Goal: Task Accomplishment & Management: Manage account settings

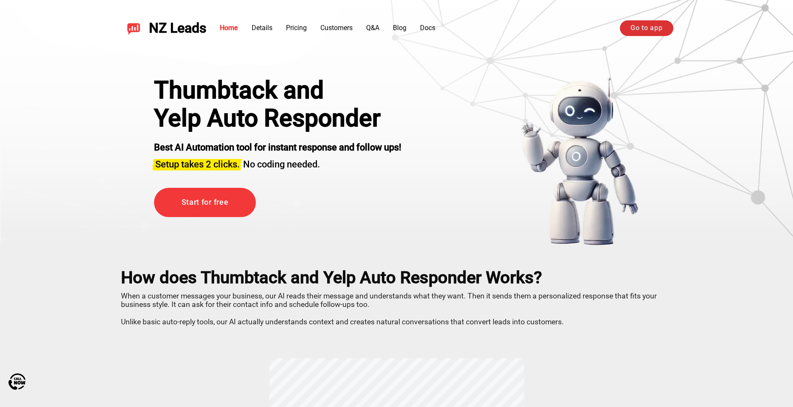
click at [664, 30] on link "Go to app" at bounding box center [646, 27] width 53 height 15
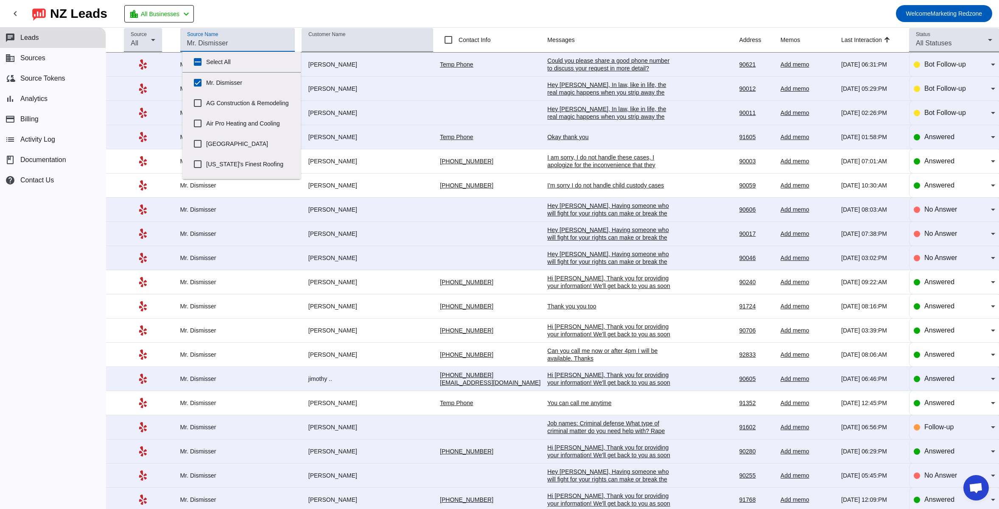
click at [251, 42] on input "Source Name" at bounding box center [237, 43] width 101 height 10
click at [197, 86] on input "Mr. Dismisser" at bounding box center [197, 82] width 17 height 17
checkbox input "false"
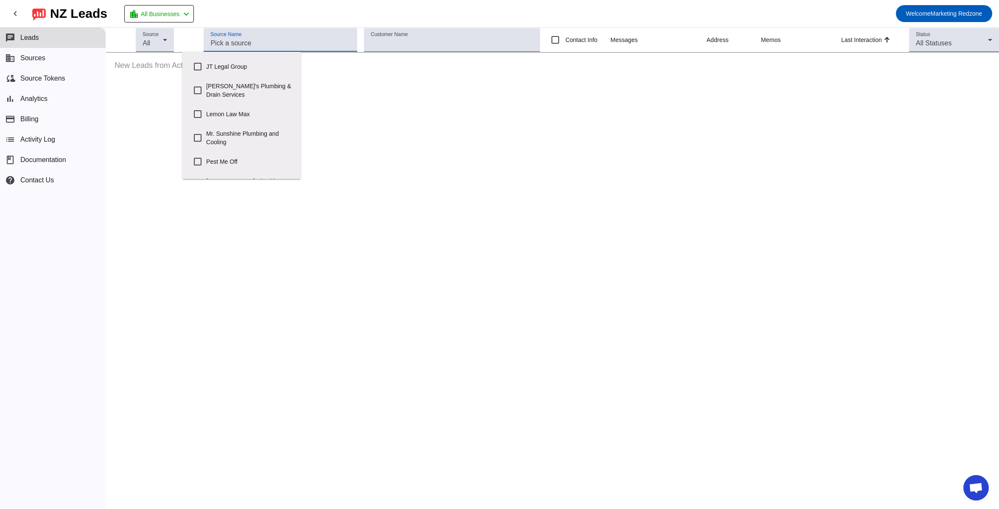
scroll to position [429, 0]
click at [191, 171] on input "Veterans" at bounding box center [197, 168] width 17 height 17
checkbox input "true"
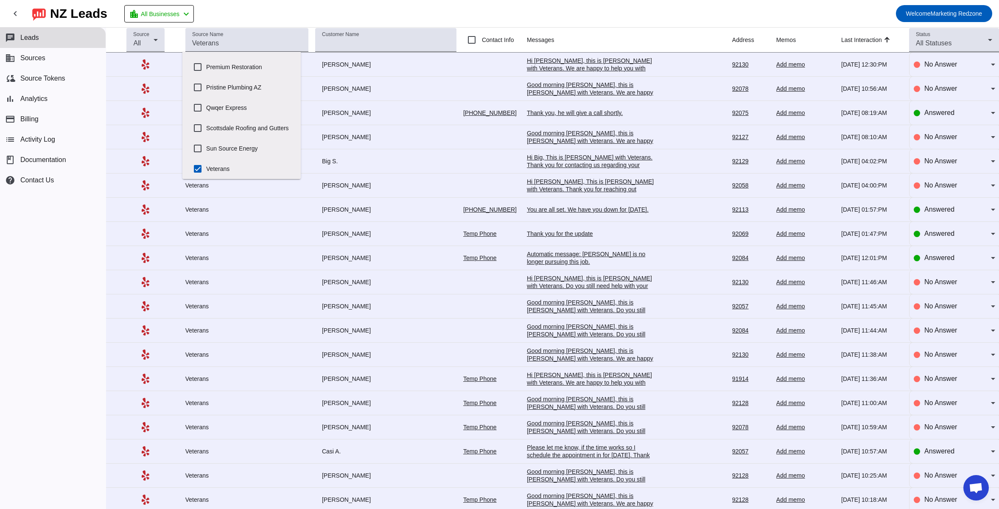
click at [577, 110] on div "Thank you, he will give a call shortly." at bounding box center [590, 113] width 127 height 8
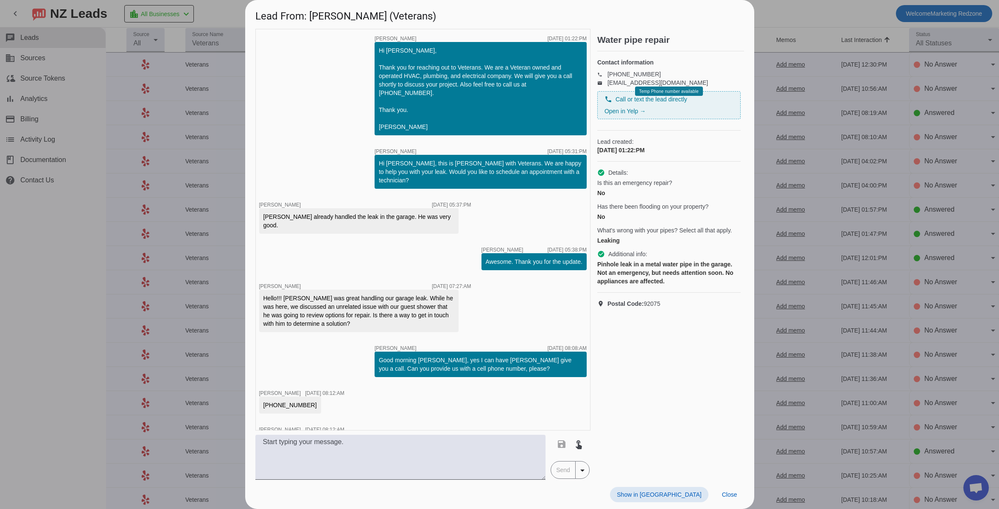
scroll to position [38, 0]
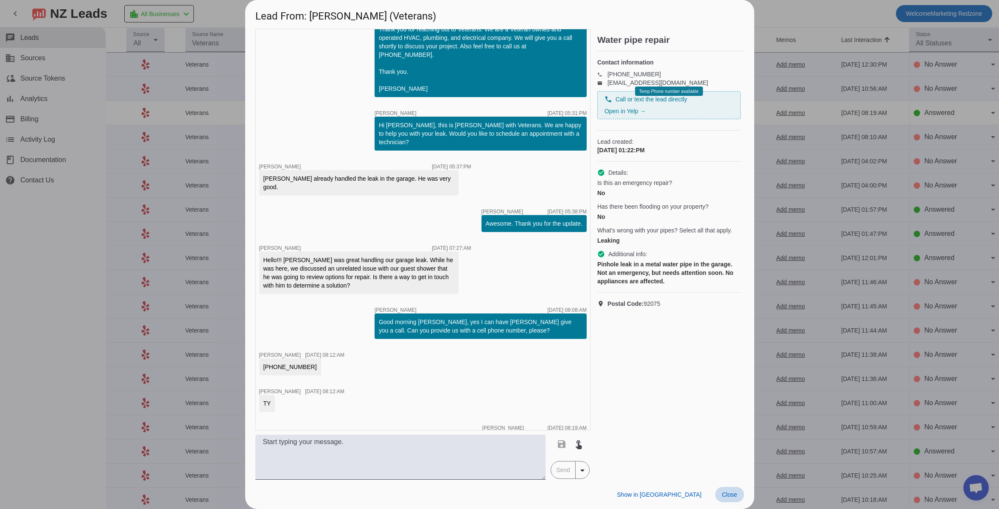
click at [730, 499] on span at bounding box center [729, 494] width 29 height 15
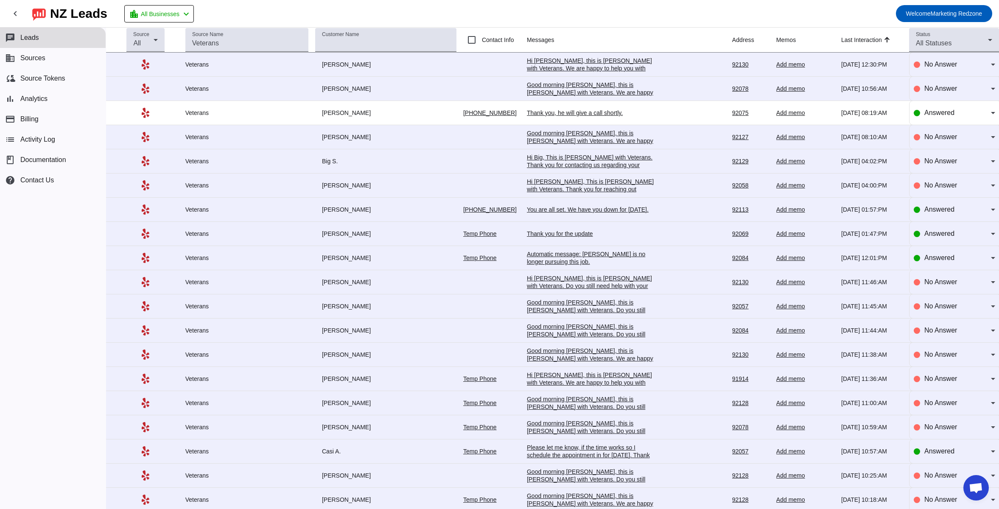
click at [613, 212] on div "You are all set. We have you down for Thursday." at bounding box center [590, 210] width 127 height 8
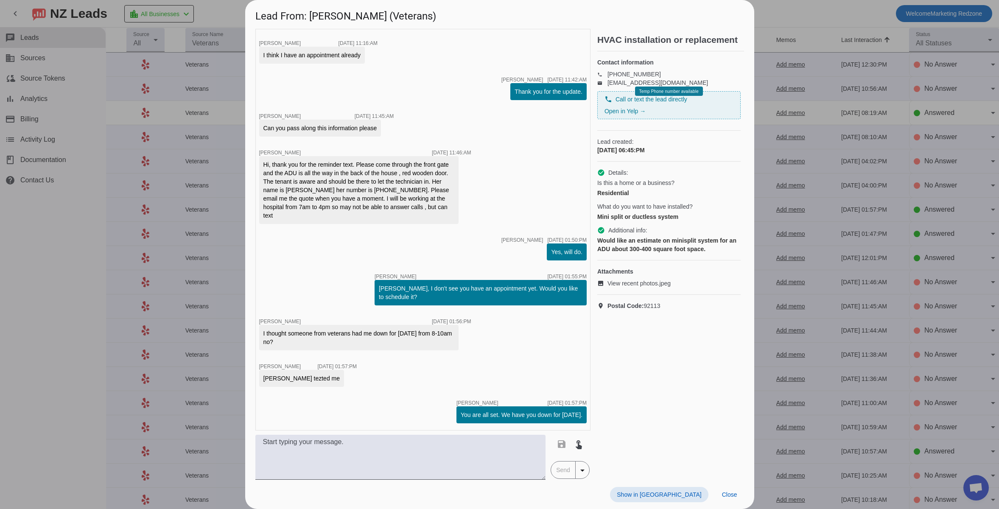
scroll to position [225, 0]
click at [732, 496] on span "Close" at bounding box center [729, 494] width 15 height 7
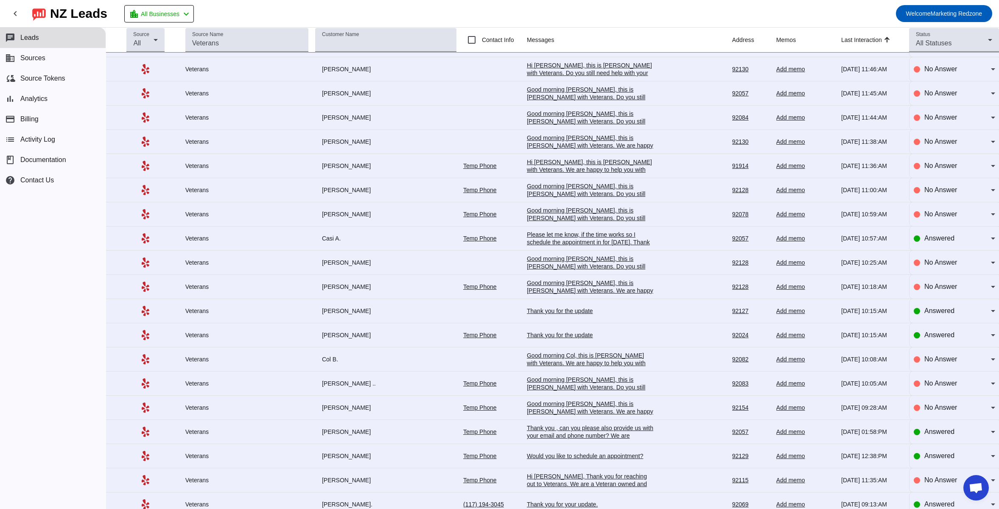
scroll to position [0, 0]
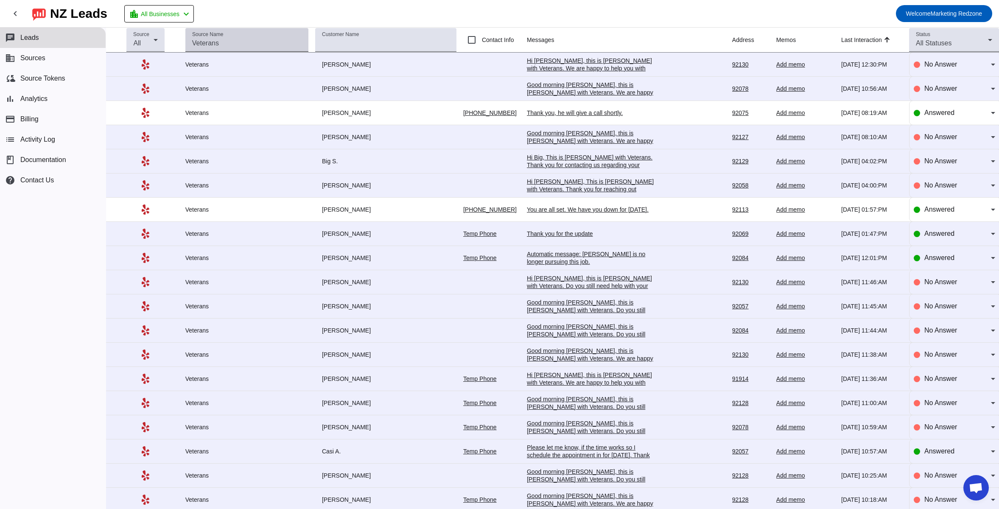
click at [240, 46] on input "Source Name" at bounding box center [246, 43] width 109 height 10
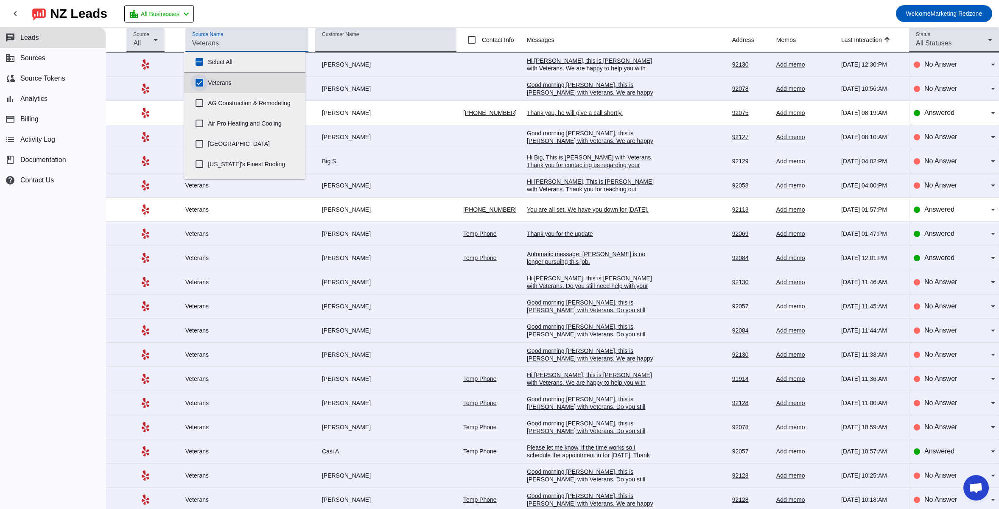
click at [196, 84] on input "Veterans" at bounding box center [199, 82] width 17 height 17
checkbox input "false"
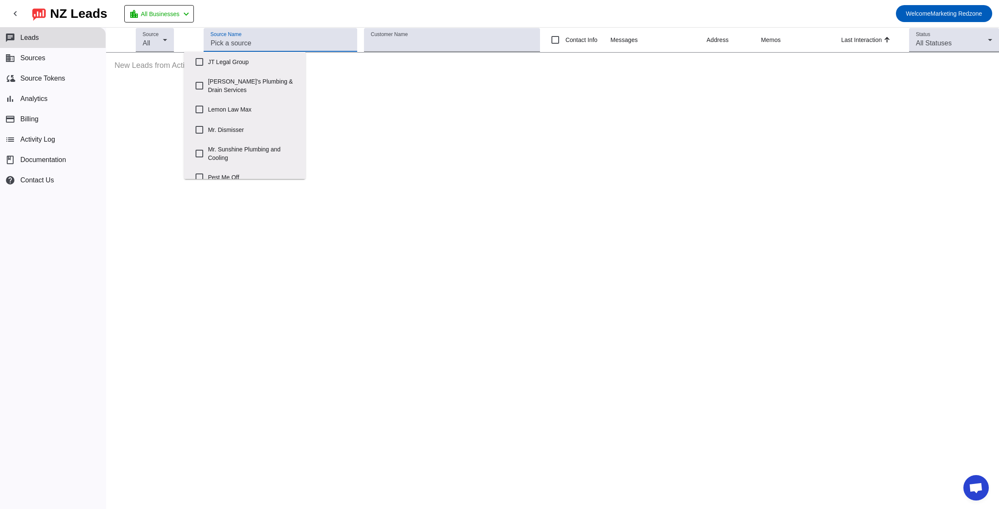
scroll to position [323, 0]
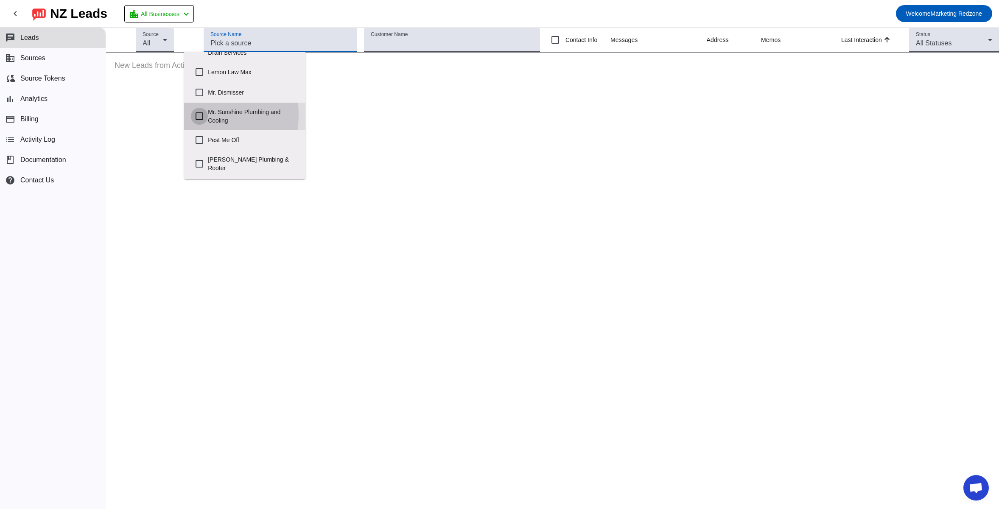
click at [194, 121] on input "Mr. Sunshine Plumbing and Cooling" at bounding box center [199, 116] width 17 height 17
checkbox input "true"
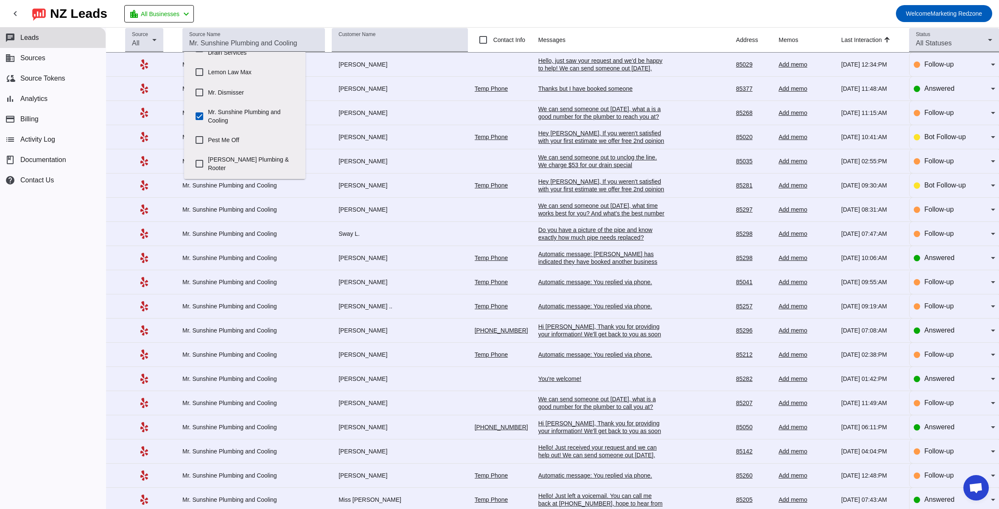
click at [551, 84] on td "Thanks but I have booked someone 9/4/2025, 11:48:AM" at bounding box center [637, 89] width 198 height 24
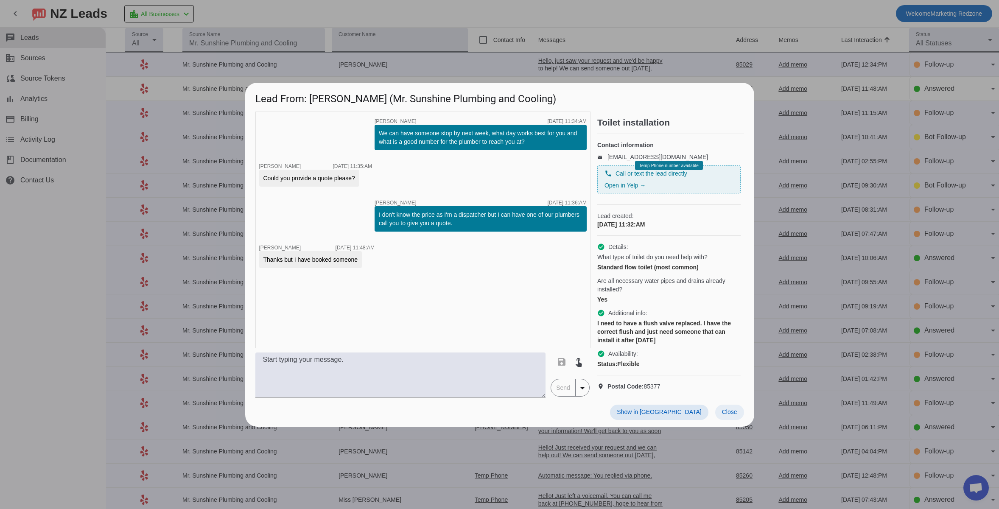
click at [724, 415] on span "Close" at bounding box center [729, 412] width 15 height 7
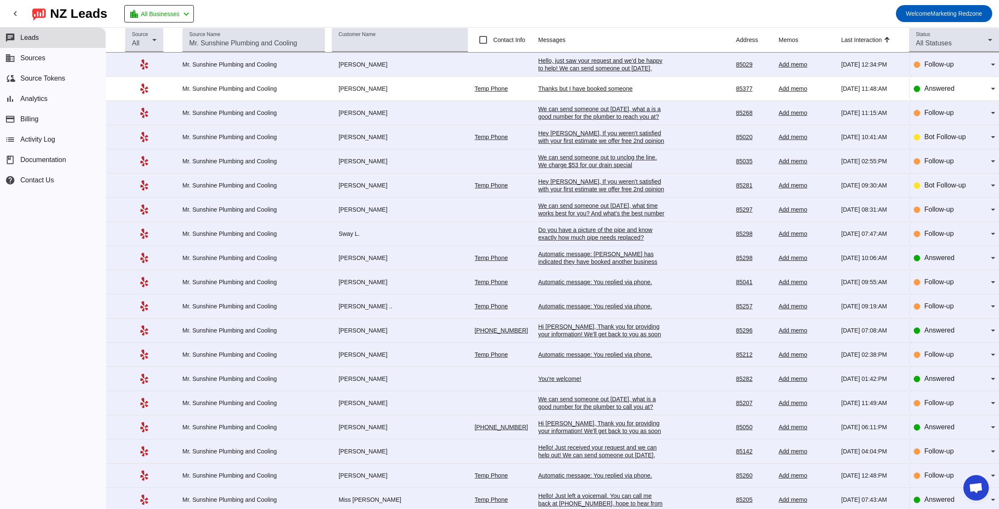
click at [538, 262] on div "Automatic message: Dianna M. has indicated they have booked another business fo…" at bounding box center [601, 261] width 127 height 23
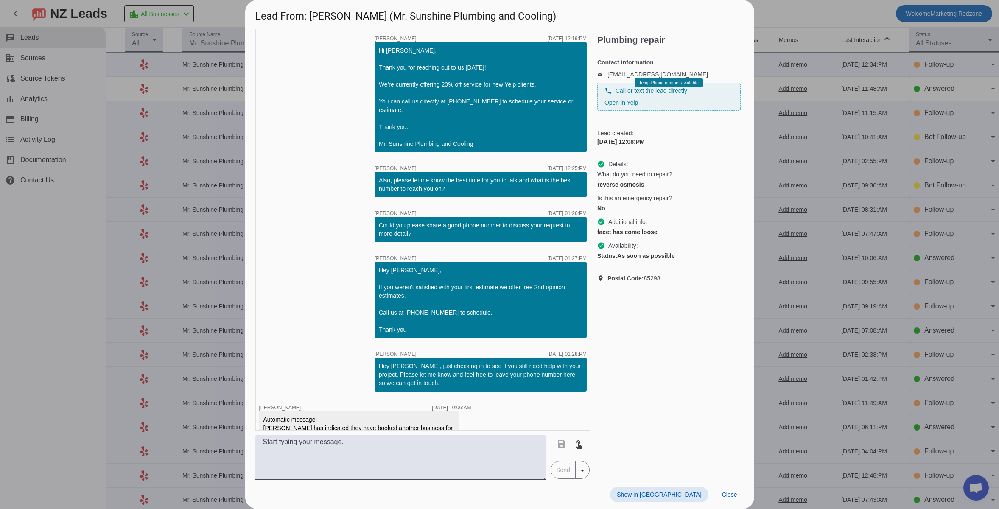
scroll to position [22, 0]
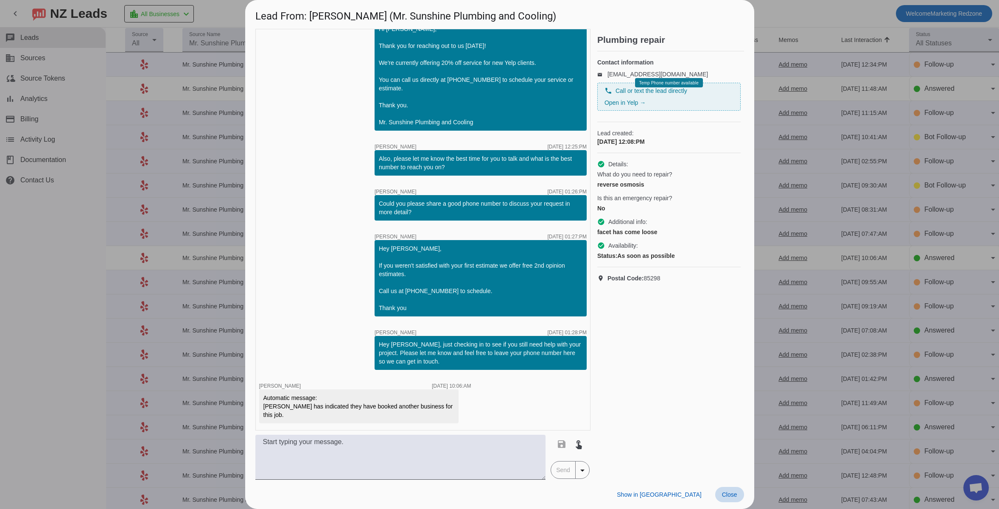
click at [735, 489] on span at bounding box center [729, 494] width 29 height 15
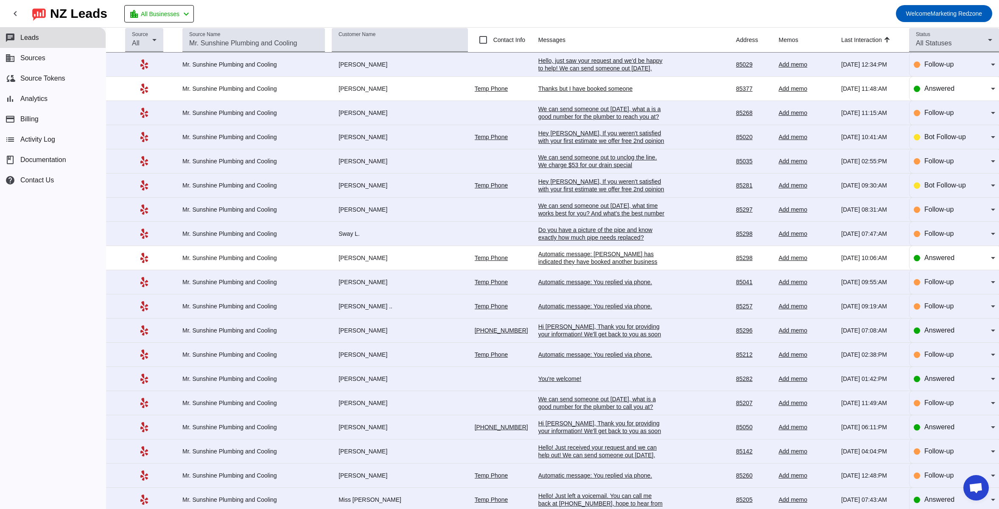
click at [570, 336] on div "Hi Matt, Thank you for providing your information! We'll get back to you as soo…" at bounding box center [601, 334] width 127 height 23
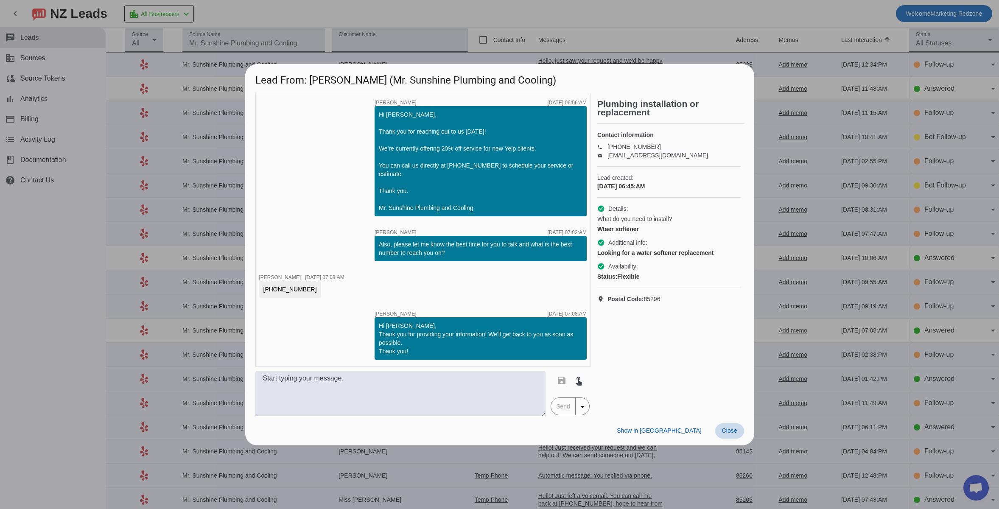
click at [730, 430] on span "Close" at bounding box center [729, 430] width 15 height 7
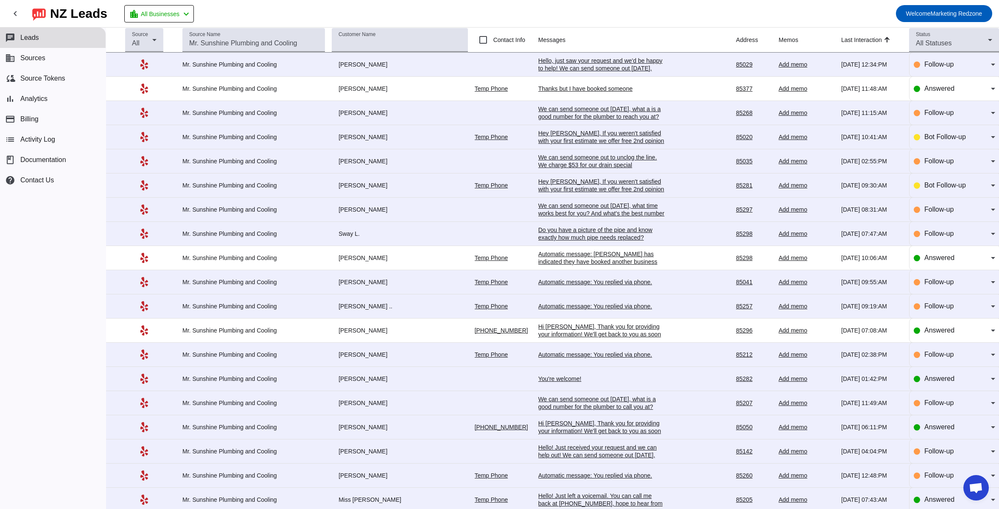
click at [563, 379] on div "You're welcome!" at bounding box center [601, 379] width 127 height 8
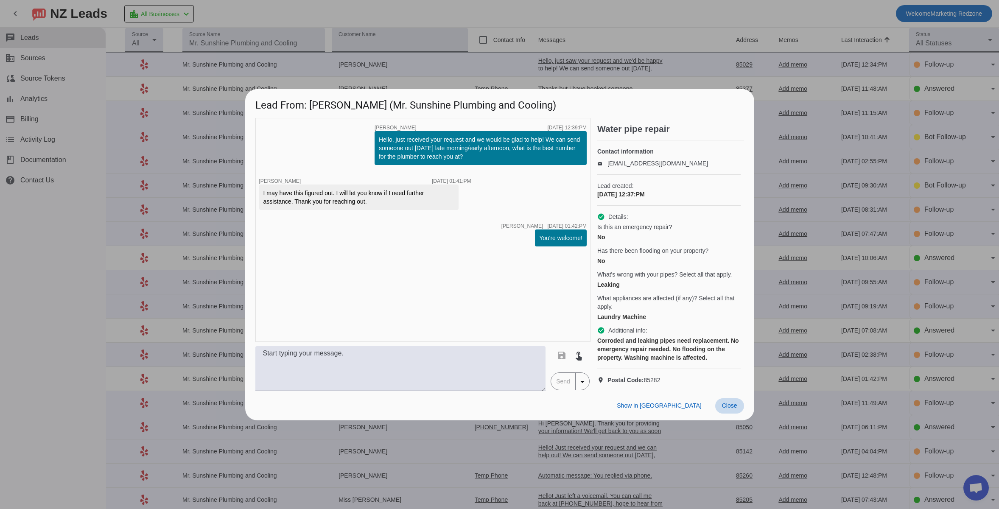
click at [729, 409] on span "Close" at bounding box center [729, 405] width 15 height 7
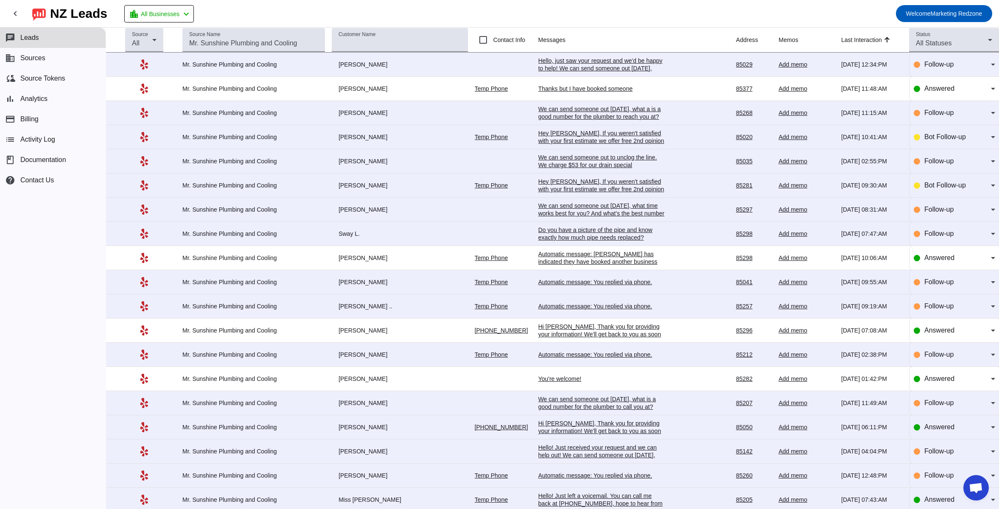
click at [547, 380] on div "You're welcome!" at bounding box center [601, 379] width 127 height 8
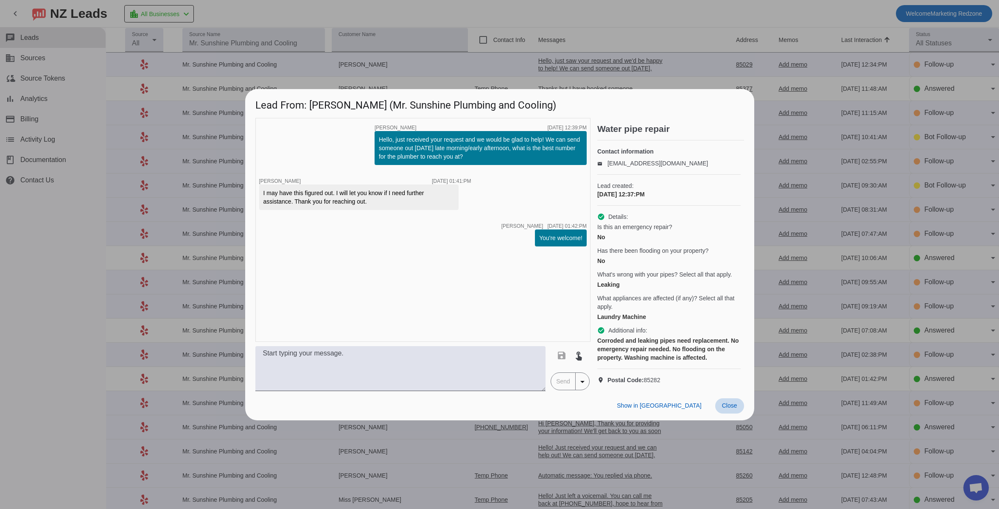
click at [722, 414] on button "Close" at bounding box center [729, 405] width 29 height 15
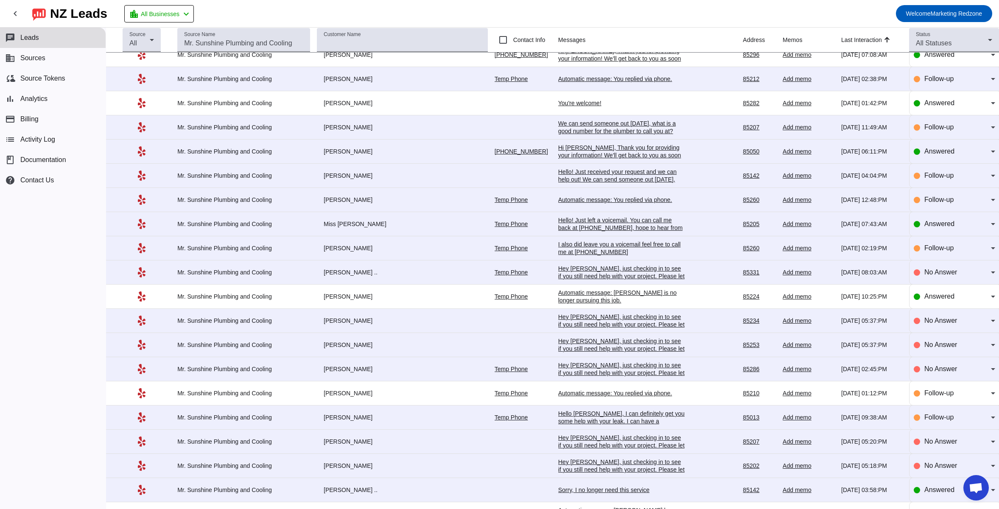
scroll to position [276, 0]
